Goal: Task Accomplishment & Management: Manage account settings

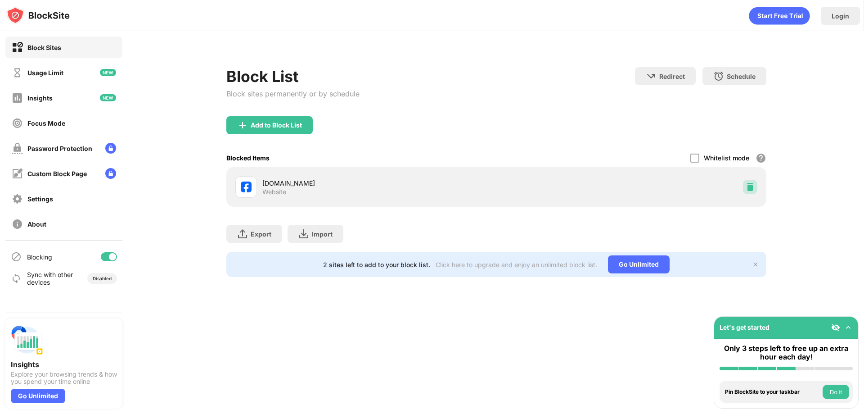
click at [751, 188] on img at bounding box center [750, 186] width 9 height 9
